Goal: Information Seeking & Learning: Learn about a topic

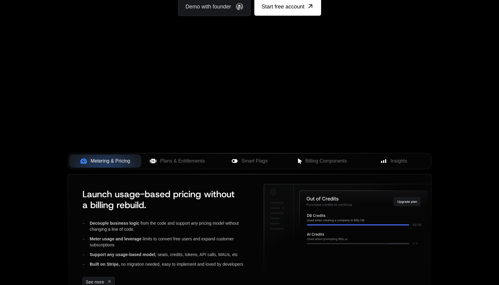
scroll to position [181, 0]
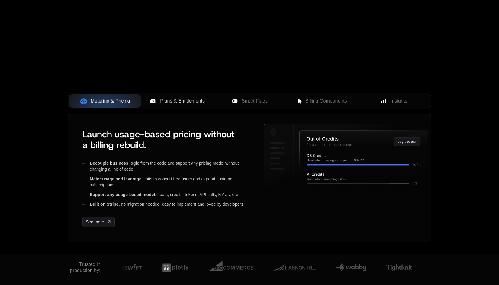
click at [182, 105] on button "Plans & Entitlements" at bounding box center [177, 101] width 72 height 13
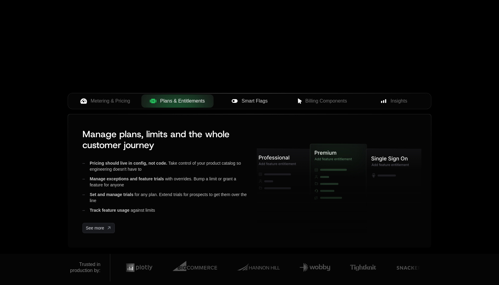
click at [258, 104] on span "Smart Flags" at bounding box center [255, 101] width 26 height 7
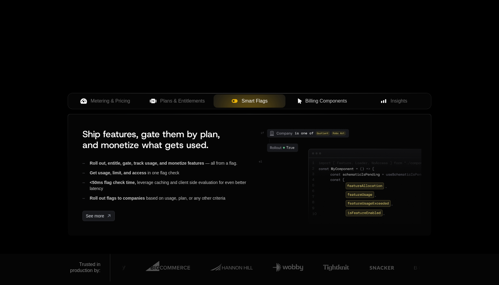
click at [322, 103] on span "Billing Components" at bounding box center [326, 101] width 42 height 7
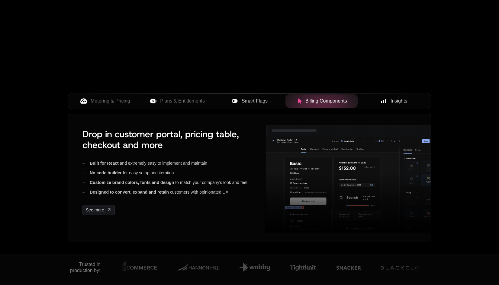
click at [389, 106] on button "Insights" at bounding box center [394, 101] width 72 height 13
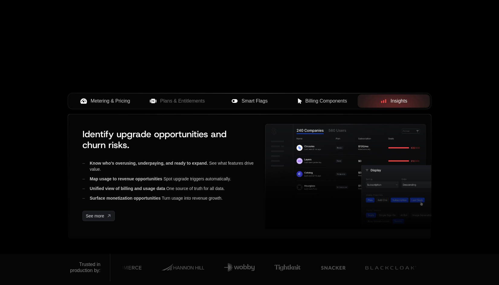
click at [119, 101] on span "Metering & Pricing" at bounding box center [111, 101] width 40 height 7
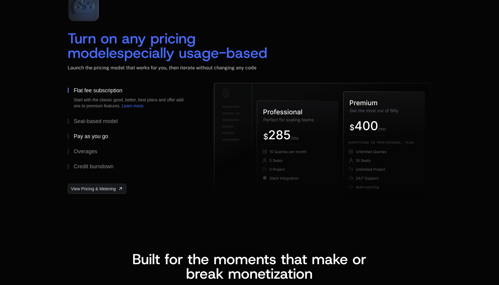
scroll to position [937, 0]
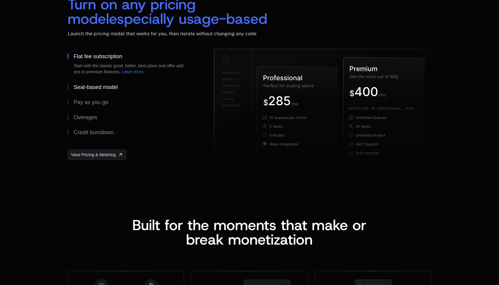
click at [87, 85] on div "Seat-based model" at bounding box center [96, 87] width 44 height 5
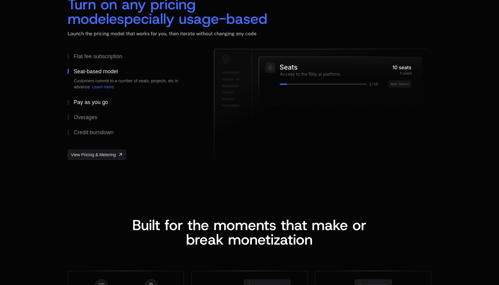
click at [92, 99] on button "Pay as you go" at bounding box center [131, 102] width 127 height 15
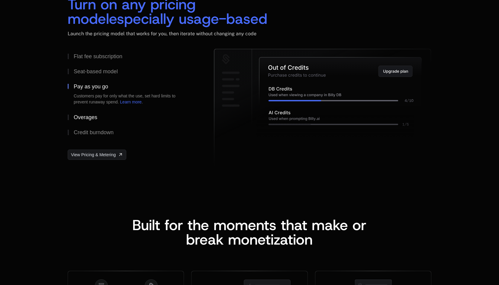
click at [89, 115] on div "Overages" at bounding box center [86, 117] width 24 height 5
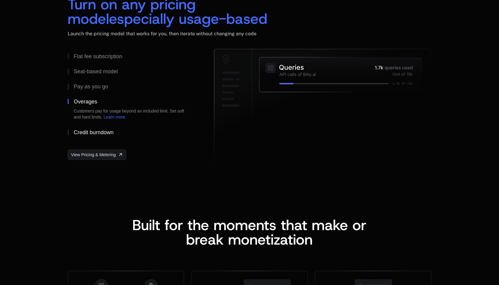
click at [98, 134] on div "Credit burndown" at bounding box center [94, 132] width 40 height 5
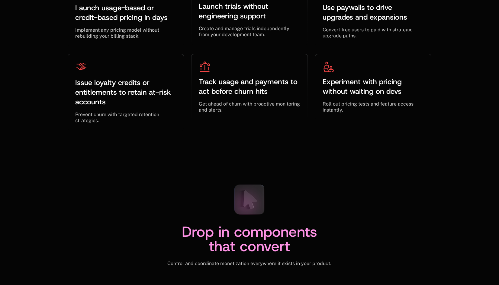
scroll to position [2024, 0]
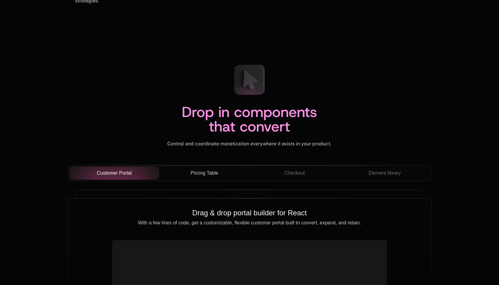
click at [206, 173] on span "Pricing Table" at bounding box center [204, 173] width 27 height 7
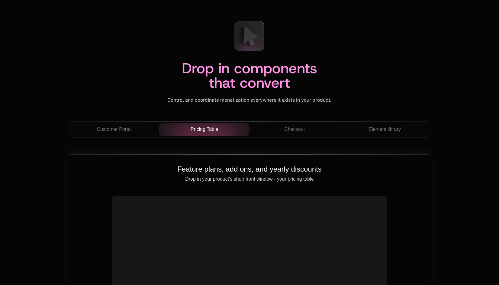
scroll to position [2115, 0]
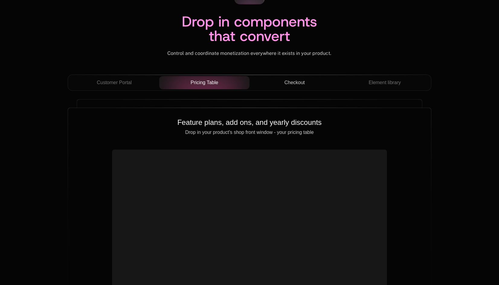
click at [291, 79] on span "Checkout" at bounding box center [294, 82] width 21 height 7
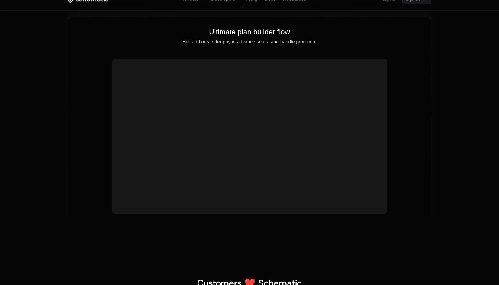
scroll to position [2175, 0]
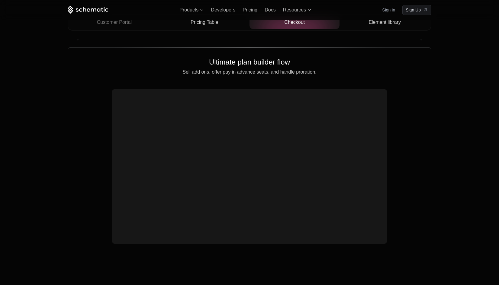
click at [377, 23] on span "Element library" at bounding box center [385, 22] width 32 height 7
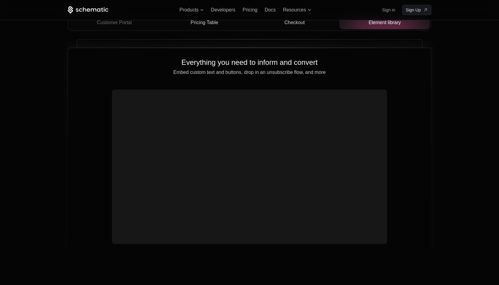
scroll to position [2115, 0]
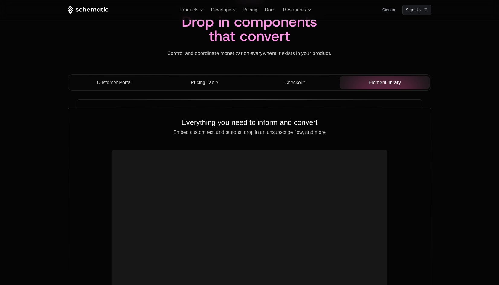
click at [135, 86] on div "Customer Portal" at bounding box center [114, 82] width 81 height 7
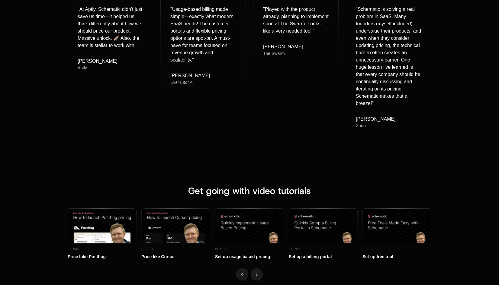
scroll to position [2598, 0]
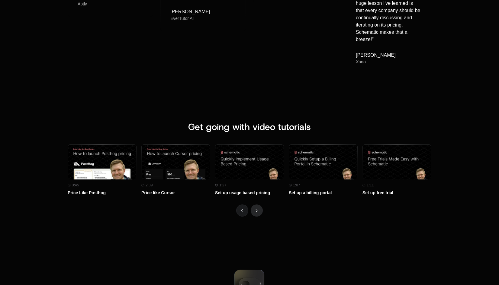
click at [256, 209] on icon "Next" at bounding box center [257, 210] width 2 height 3
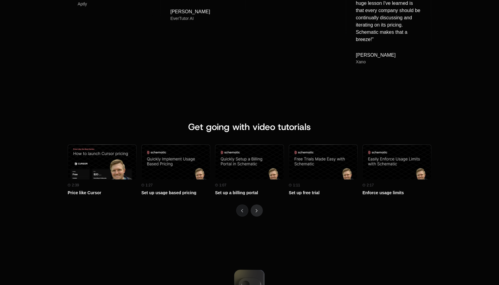
click at [256, 209] on icon "Next" at bounding box center [257, 210] width 2 height 3
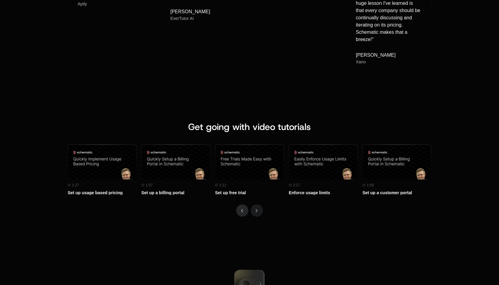
click at [244, 208] on button "Previous" at bounding box center [242, 211] width 12 height 12
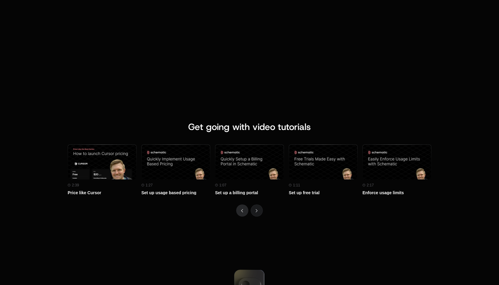
click at [244, 208] on button "Previous" at bounding box center [242, 211] width 12 height 12
click at [244, 209] on button "Previous" at bounding box center [242, 211] width 12 height 12
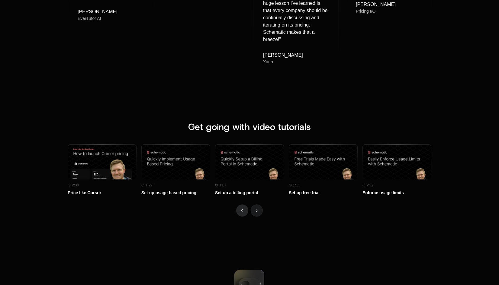
scroll to position [0, 0]
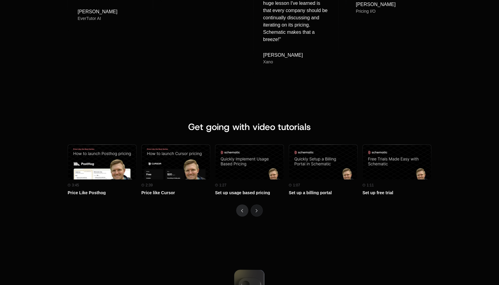
click at [243, 210] on icon "Previous" at bounding box center [242, 210] width 2 height 3
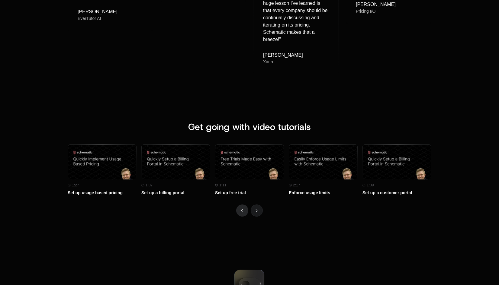
click at [243, 210] on icon "Previous" at bounding box center [242, 210] width 2 height 3
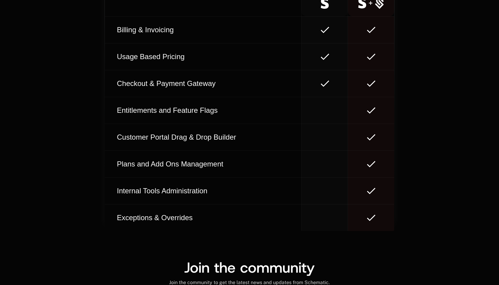
scroll to position [3595, 0]
